Goal: Task Accomplishment & Management: Complete application form

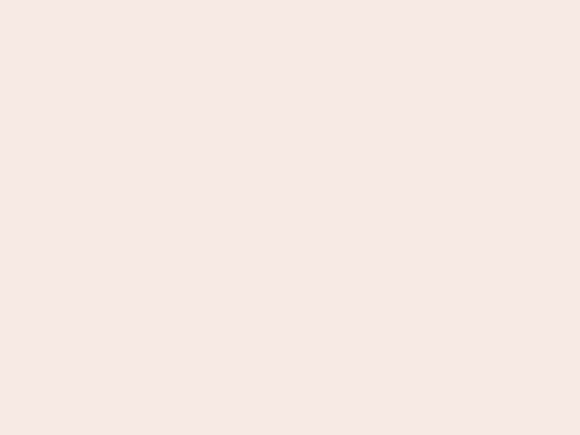
click at [290, 218] on nb-app "Almost there Thank you for registering for Newbook. Your account is under revie…" at bounding box center [290, 217] width 580 height 435
click at [290, 0] on nb-app "Almost there Thank you for registering for Newbook. Your account is under revie…" at bounding box center [290, 217] width 580 height 435
click at [310, 0] on nb-app "Almost there Thank you for registering for Newbook. Your account is under revie…" at bounding box center [290, 217] width 580 height 435
click at [290, 218] on nb-app "Almost there Thank you for registering for Newbook. Your account is under revie…" at bounding box center [290, 217] width 580 height 435
click at [290, 0] on nb-app "Almost there Thank you for registering for Newbook. Your account is under revie…" at bounding box center [290, 217] width 580 height 435
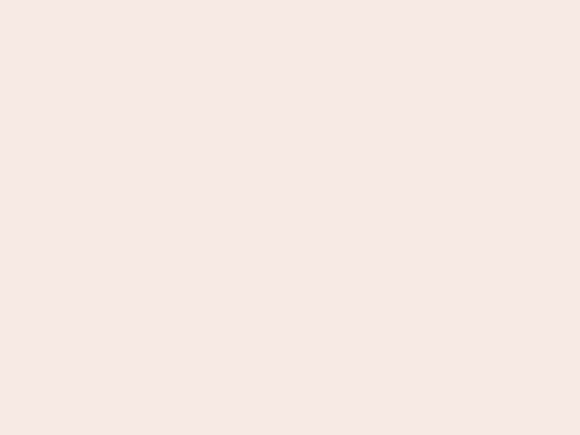
click at [203, 0] on nb-app "Almost there Thank you for registering for Newbook. Your account is under revie…" at bounding box center [290, 217] width 580 height 435
click at [290, 218] on nb-app "Almost there Thank you for registering for Newbook. Your account is under revie…" at bounding box center [290, 217] width 580 height 435
click at [290, 0] on nb-app "Almost there Thank you for registering for Newbook. Your account is under revie…" at bounding box center [290, 217] width 580 height 435
click at [203, 0] on nb-app "Almost there Thank you for registering for Newbook. Your account is under revie…" at bounding box center [290, 217] width 580 height 435
click at [290, 218] on nb-app "Almost there Thank you for registering for Newbook. Your account is under revie…" at bounding box center [290, 217] width 580 height 435
